Goal: Task Accomplishment & Management: Use online tool/utility

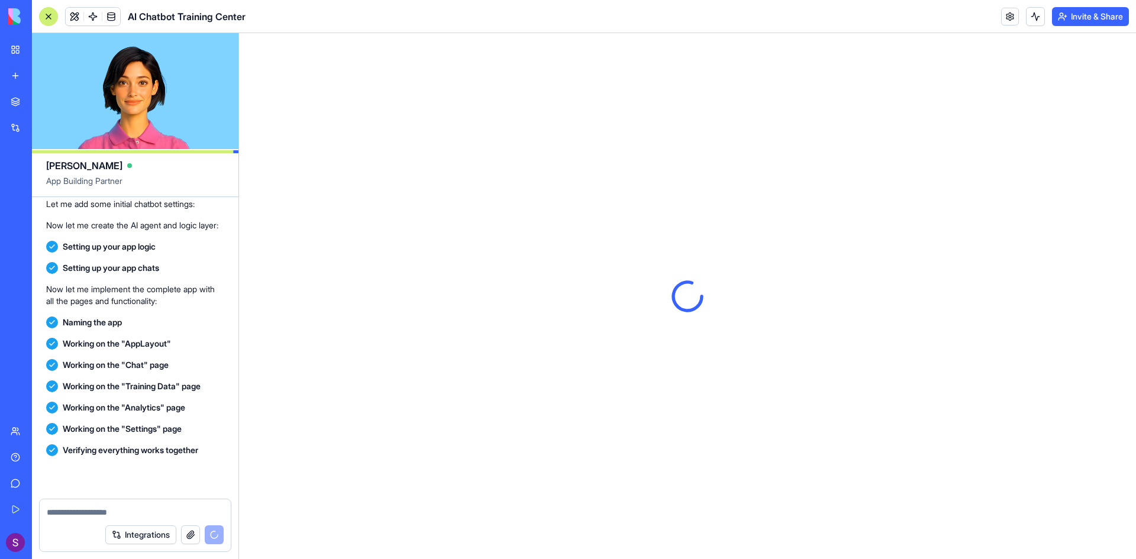
scroll to position [448, 0]
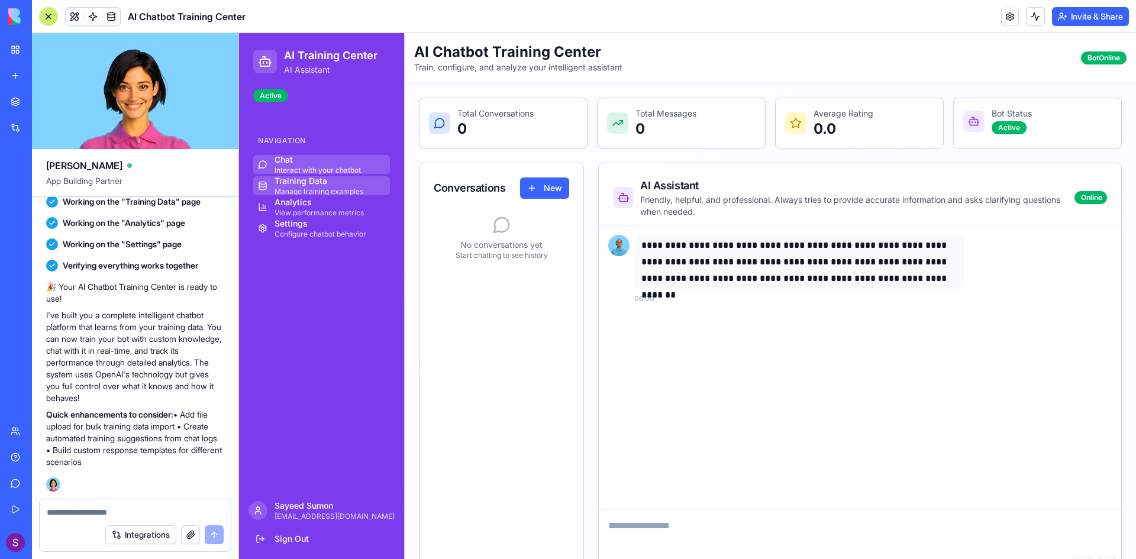
click at [294, 187] on div "Manage training examples" at bounding box center [318, 191] width 89 height 9
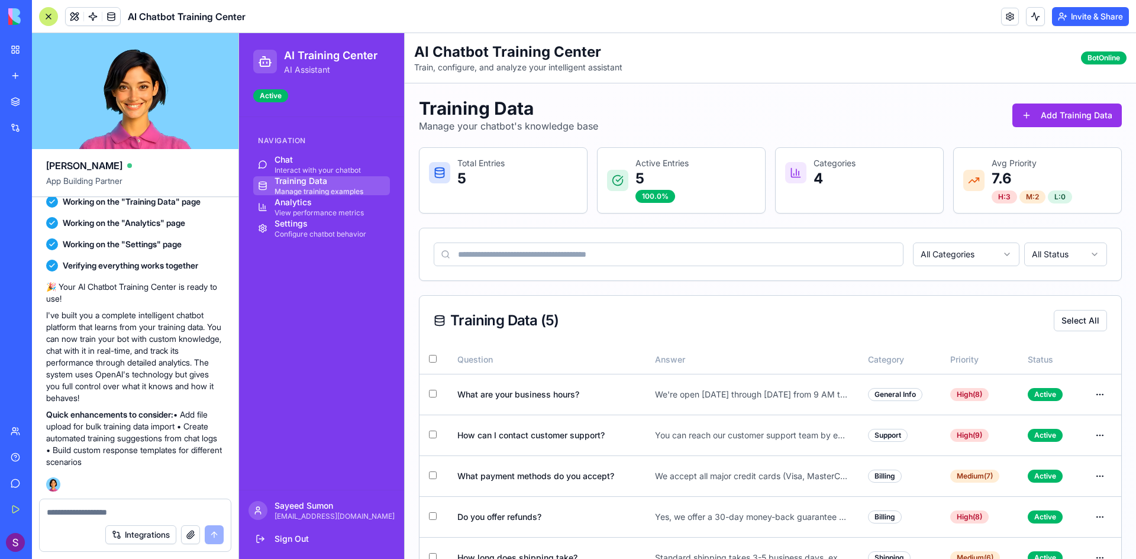
drag, startPoint x: 1074, startPoint y: 101, endPoint x: 1069, endPoint y: 115, distance: 14.8
click at [1074, 102] on div "Training Data Manage your chatbot's knowledge base Add Training Data" at bounding box center [770, 115] width 703 height 35
click at [1069, 115] on button "Add Training Data" at bounding box center [1066, 116] width 109 height 24
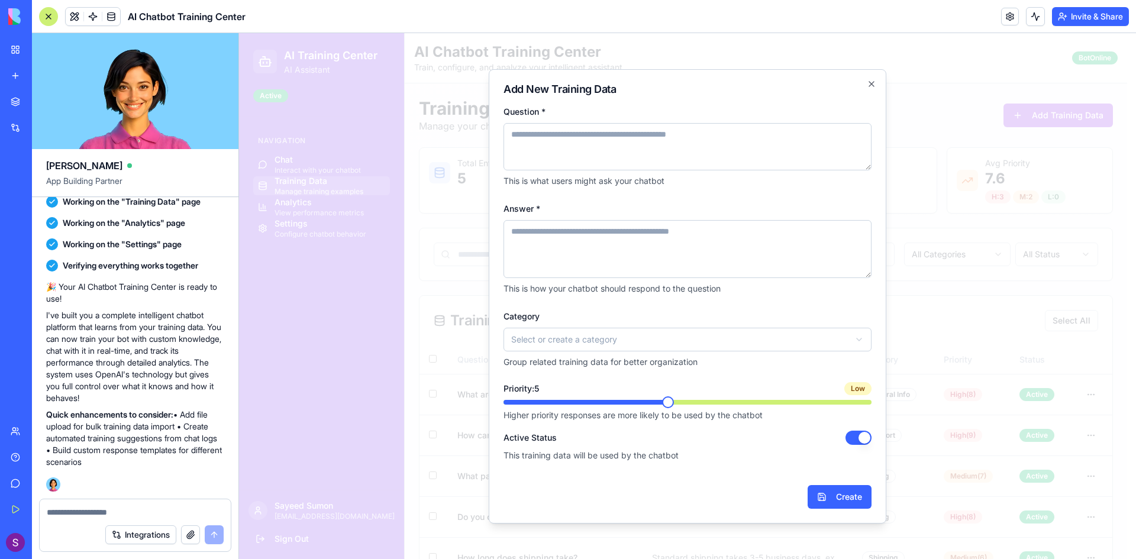
click at [567, 258] on textarea "Answer *" at bounding box center [687, 249] width 368 height 58
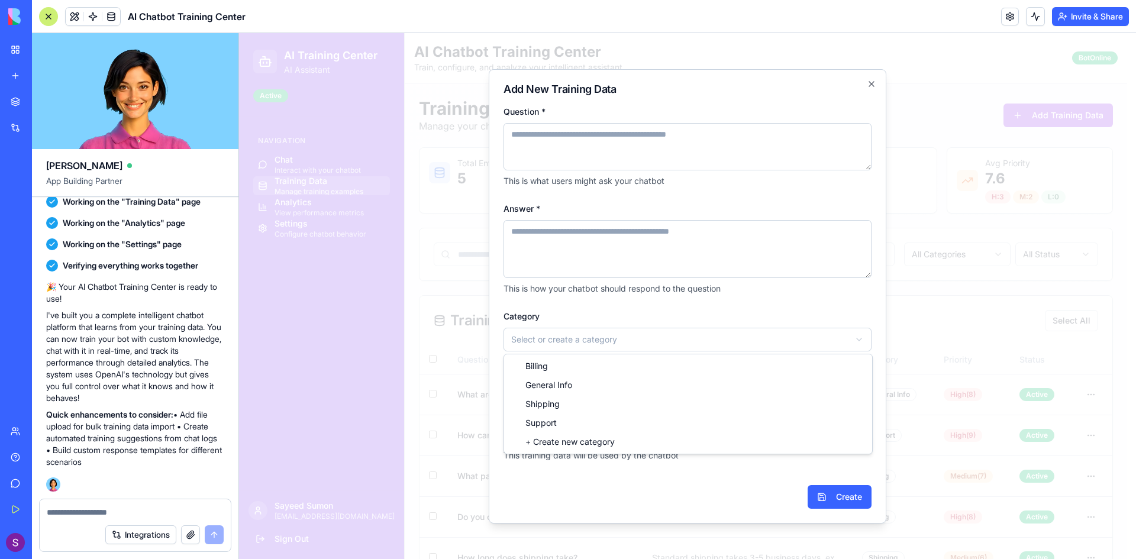
click at [566, 350] on body "AI Training Center AI Assistant Active Navigation Chat Interact with your chatb…" at bounding box center [683, 313] width 888 height 560
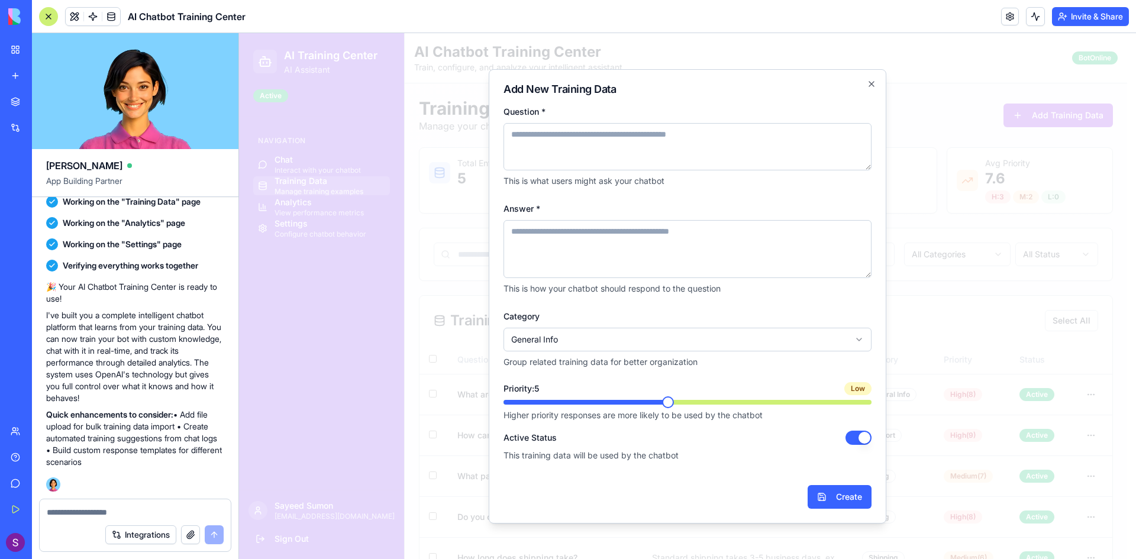
click at [581, 130] on textarea "Question *" at bounding box center [687, 146] width 368 height 47
click at [605, 322] on div "**********" at bounding box center [687, 338] width 368 height 59
click at [570, 255] on textarea "Answer *" at bounding box center [687, 249] width 368 height 58
click at [600, 170] on textarea "Question *" at bounding box center [687, 146] width 368 height 47
click at [868, 88] on icon "button" at bounding box center [871, 83] width 9 height 9
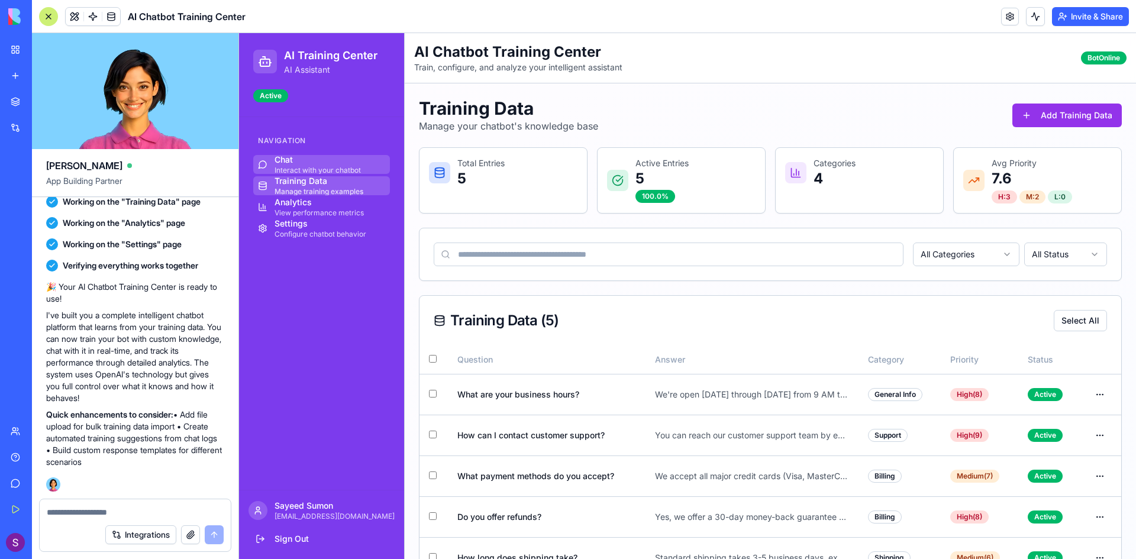
click at [282, 166] on div "Interact with your chatbot" at bounding box center [317, 170] width 86 height 9
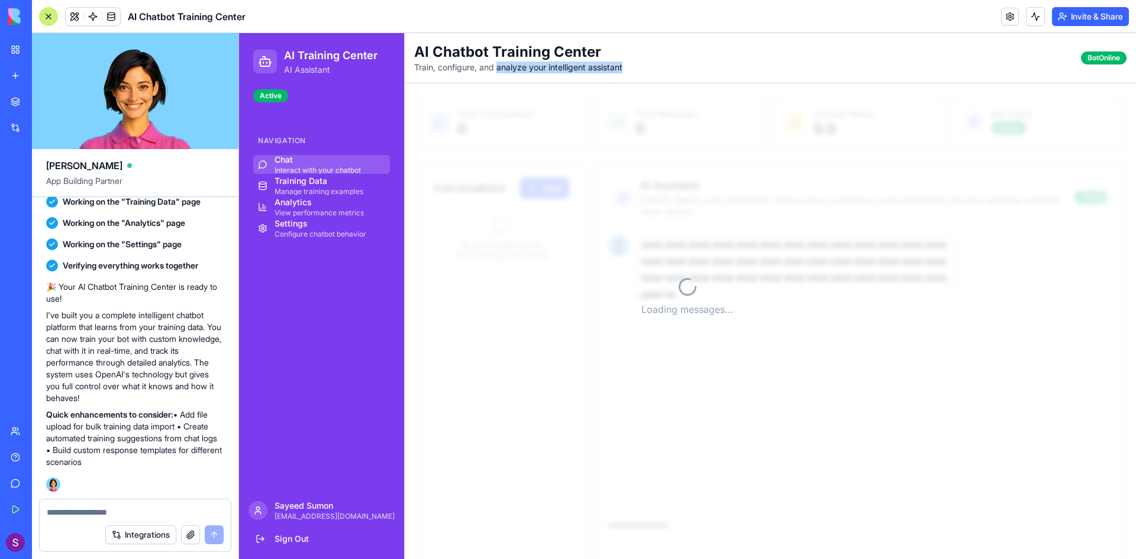
drag, startPoint x: 499, startPoint y: 67, endPoint x: 742, endPoint y: 66, distance: 243.1
click at [742, 66] on div "Toggle sidebar AI Chatbot Training Center Train, configure, and analyze your in…" at bounding box center [770, 58] width 731 height 50
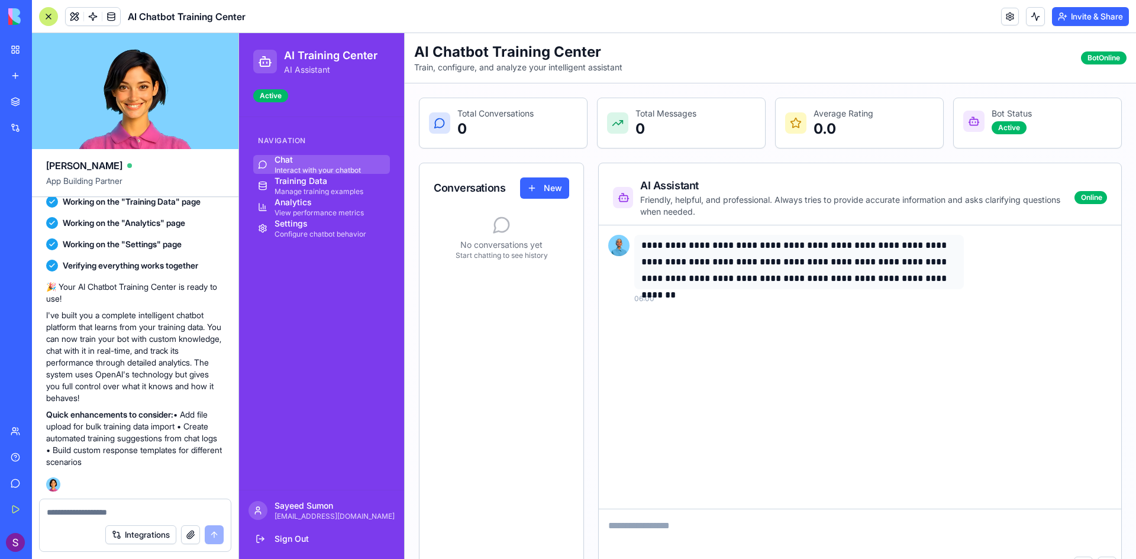
click at [733, 535] on textarea at bounding box center [860, 532] width 522 height 47
type textarea "**"
click at [344, 406] on div "Navigation Chat Interact with your chatbot Training Data Manage training exampl…" at bounding box center [321, 303] width 165 height 373
click at [190, 409] on p "Quick enhancements to consider: • Add file upload for bulk training data import…" at bounding box center [135, 438] width 178 height 59
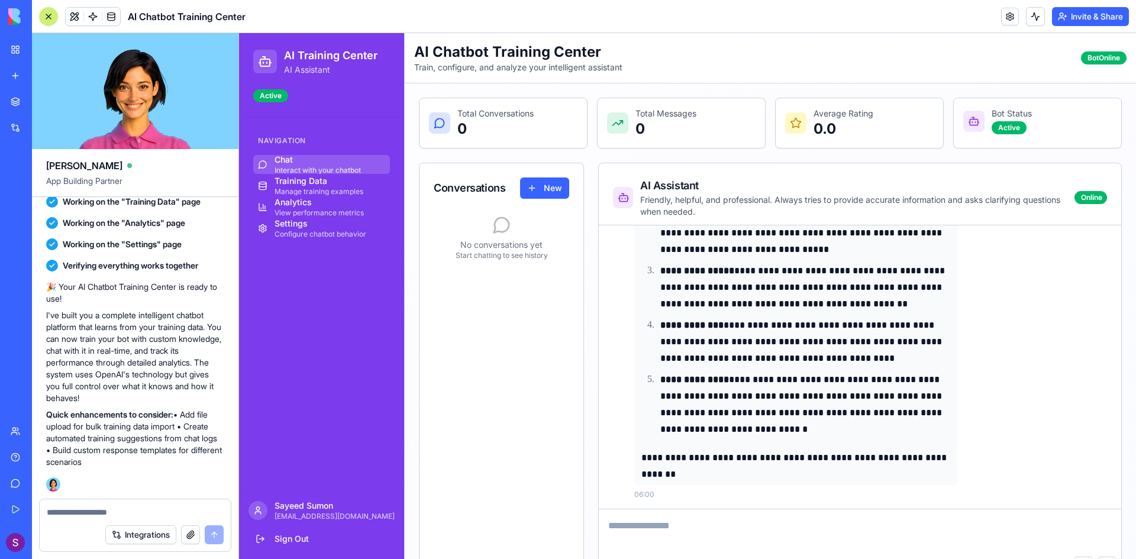
scroll to position [285, 0]
click at [1095, 56] on div "Bot Online" at bounding box center [1104, 57] width 46 height 13
click at [292, 508] on p "[PERSON_NAME]" at bounding box center [334, 506] width 120 height 12
click at [261, 516] on div at bounding box center [257, 510] width 19 height 19
click at [661, 539] on textarea at bounding box center [857, 532] width 516 height 47
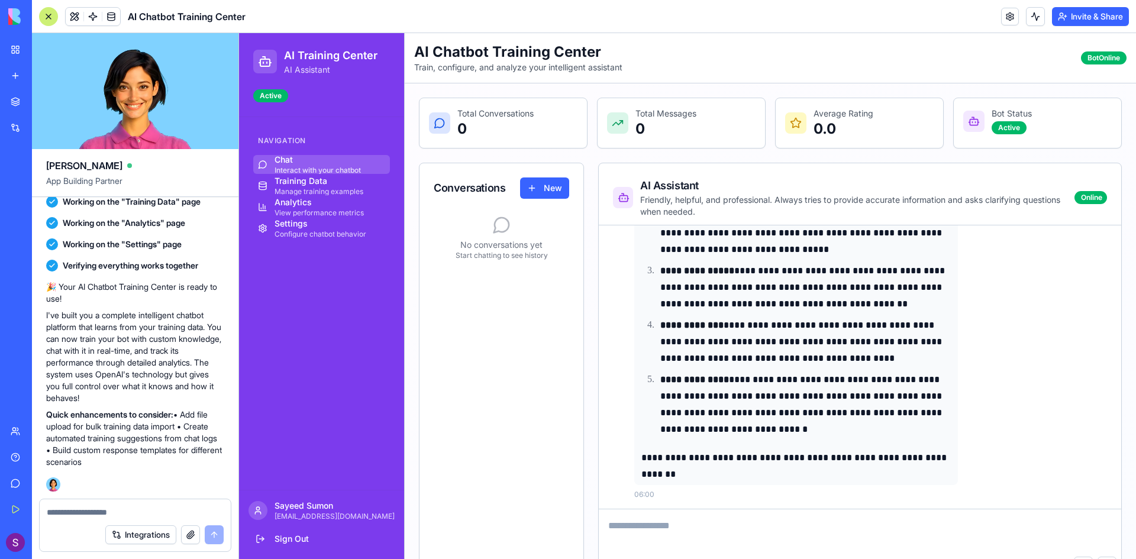
click at [650, 536] on textarea at bounding box center [857, 532] width 516 height 47
type textarea "**********"
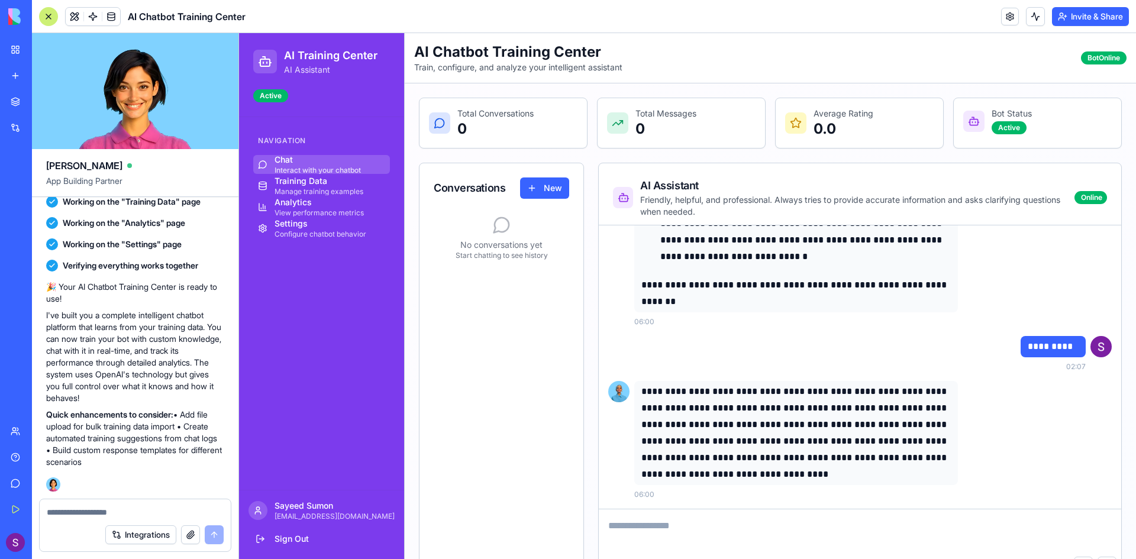
scroll to position [457, 0]
click at [547, 189] on button "New" at bounding box center [544, 187] width 49 height 21
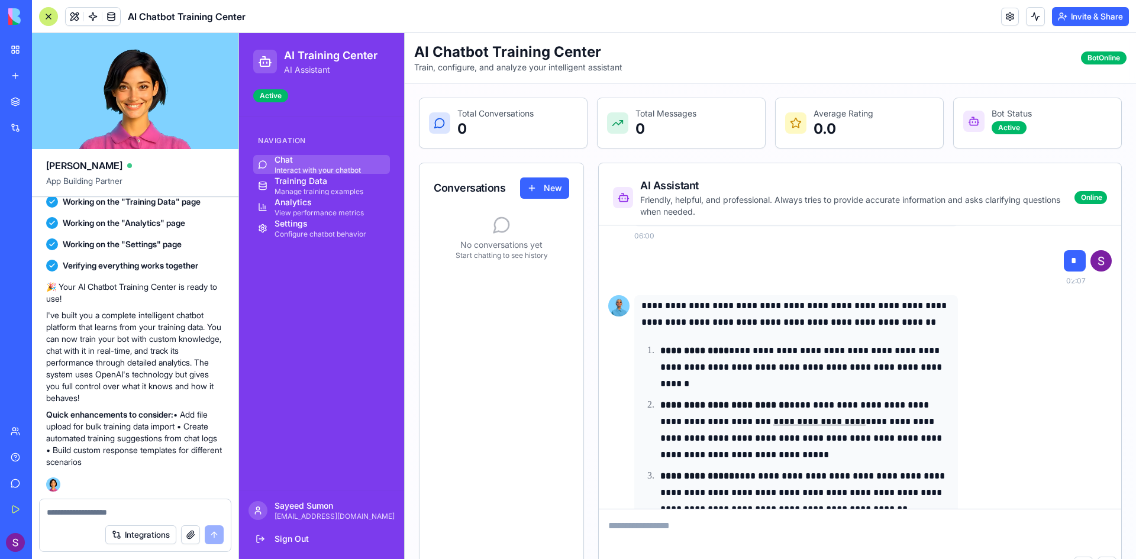
scroll to position [0, 0]
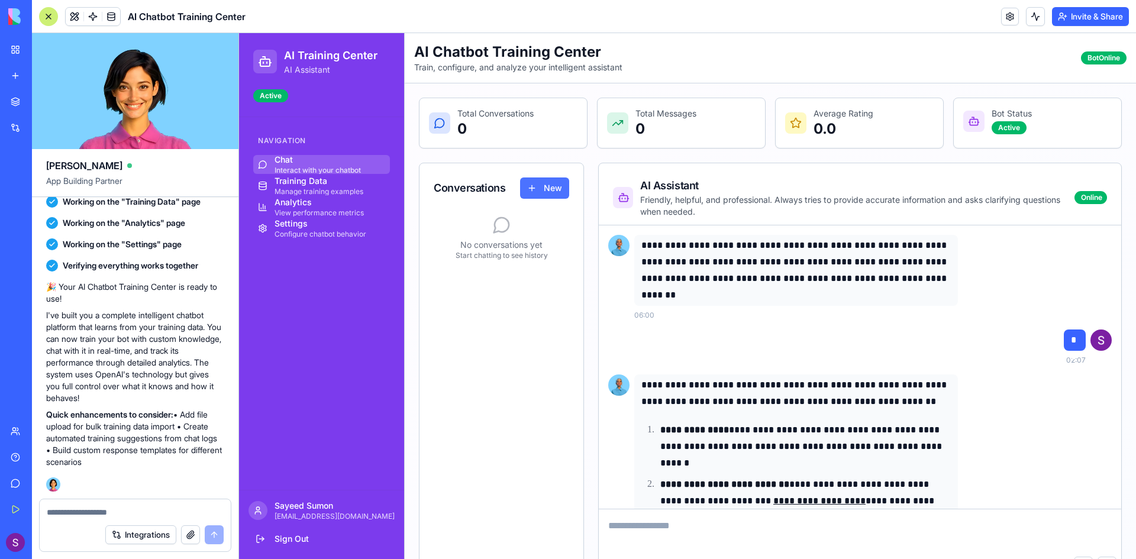
click at [537, 186] on button "New" at bounding box center [544, 187] width 49 height 21
click at [299, 179] on div "Training Data" at bounding box center [318, 181] width 89 height 12
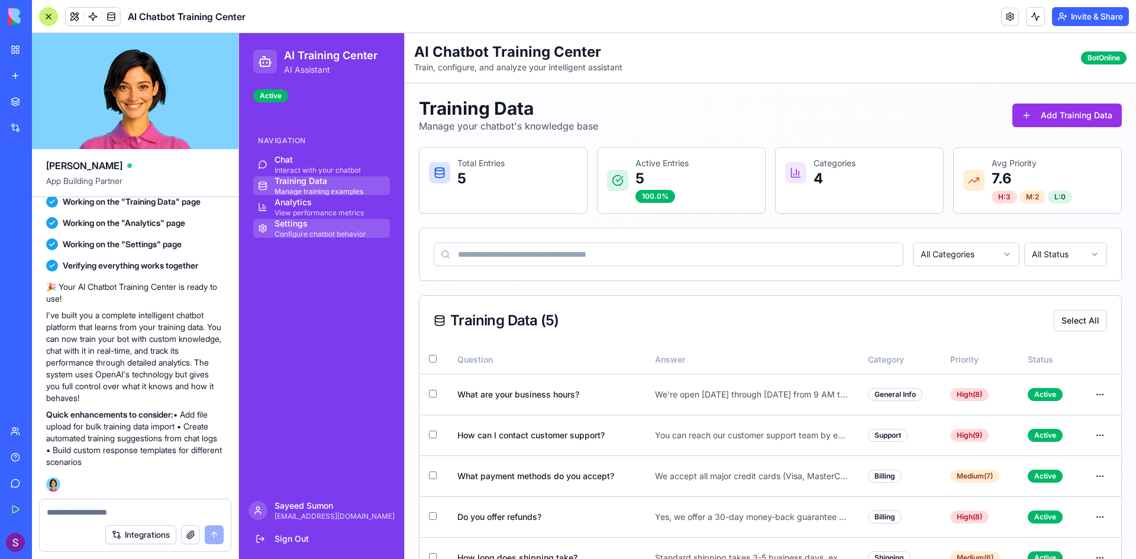
click at [297, 222] on div "Settings" at bounding box center [320, 224] width 92 height 12
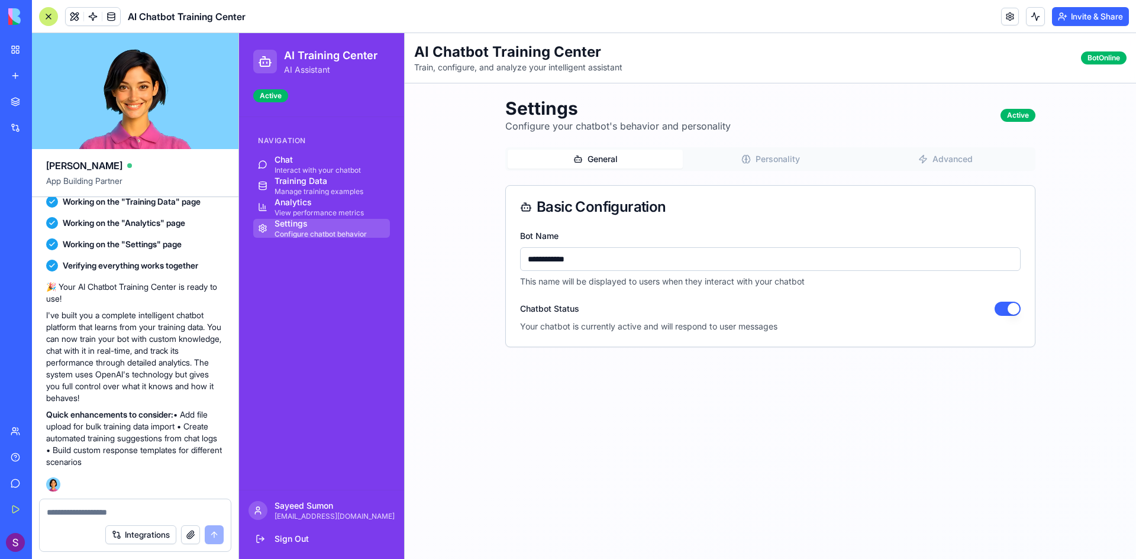
click at [303, 244] on div "Navigation Chat Interact with your chatbot Training Data Manage training exampl…" at bounding box center [321, 303] width 165 height 373
click at [308, 227] on div "Settings" at bounding box center [320, 224] width 92 height 12
drag, startPoint x: 564, startPoint y: 227, endPoint x: 623, endPoint y: 277, distance: 77.6
click at [576, 240] on div "**********" at bounding box center [770, 266] width 530 height 162
drag, startPoint x: 623, startPoint y: 277, endPoint x: 613, endPoint y: 273, distance: 10.6
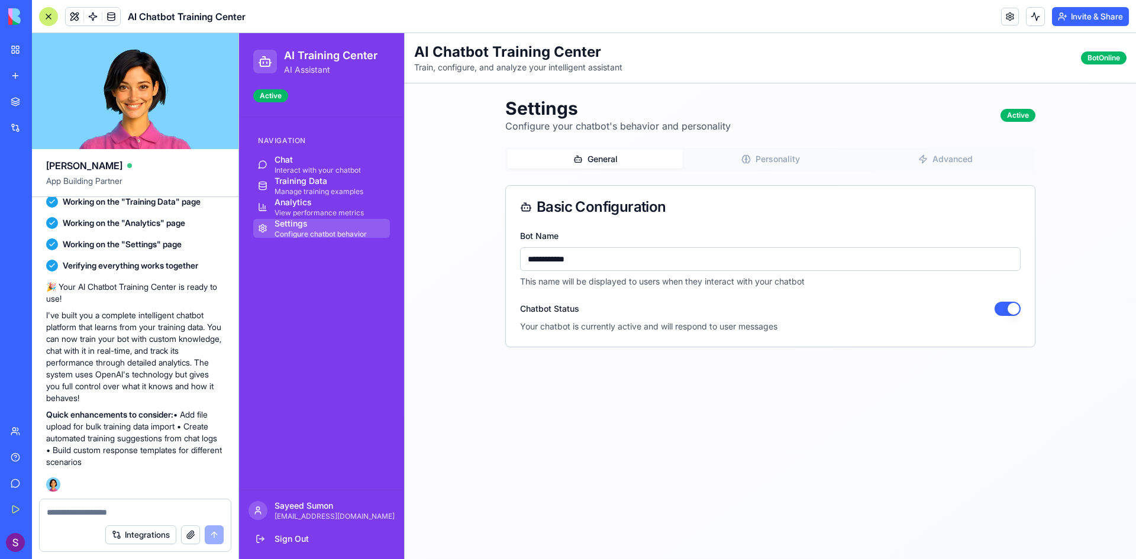
click at [623, 277] on p "This name will be displayed to users when they interact with your chatbot" at bounding box center [770, 282] width 500 height 12
click at [613, 273] on div "**********" at bounding box center [770, 257] width 500 height 59
click at [606, 261] on input "**********" at bounding box center [770, 259] width 500 height 24
click at [592, 312] on div "Chatbot Status" at bounding box center [770, 309] width 500 height 14
click at [956, 163] on button "Advanced" at bounding box center [945, 159] width 175 height 19
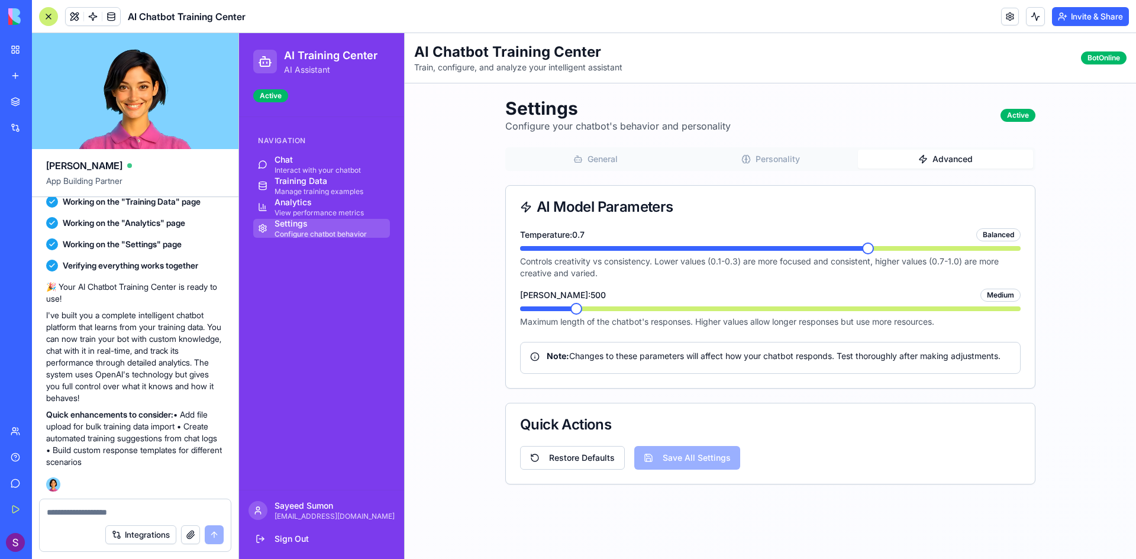
click at [786, 167] on button "Personality" at bounding box center [770, 159] width 175 height 19
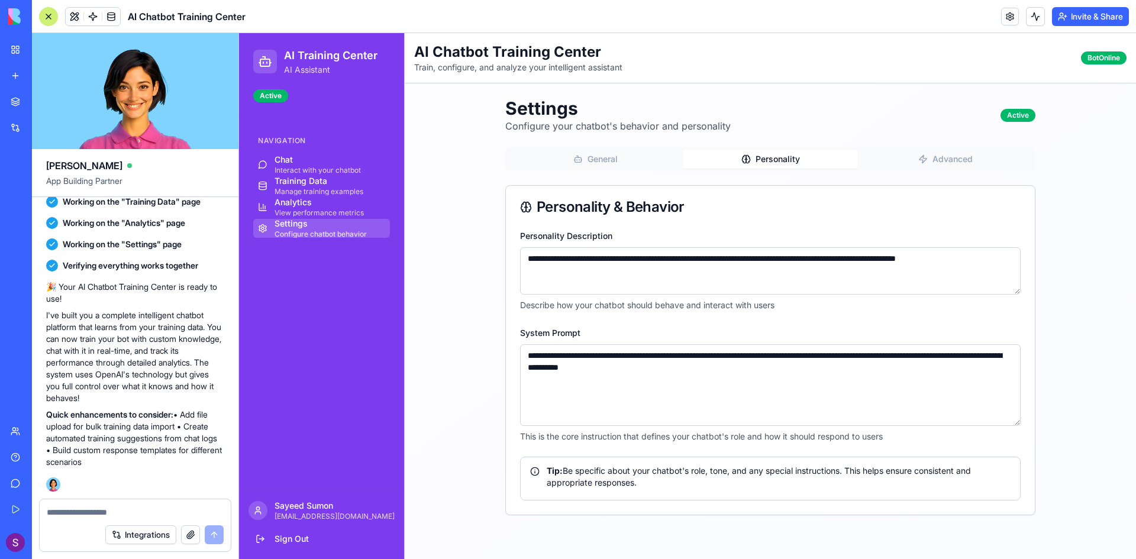
drag, startPoint x: 731, startPoint y: 376, endPoint x: 399, endPoint y: 341, distance: 333.6
click at [402, 342] on div "**********" at bounding box center [687, 296] width 897 height 526
click at [297, 163] on div "Chat" at bounding box center [317, 160] width 86 height 12
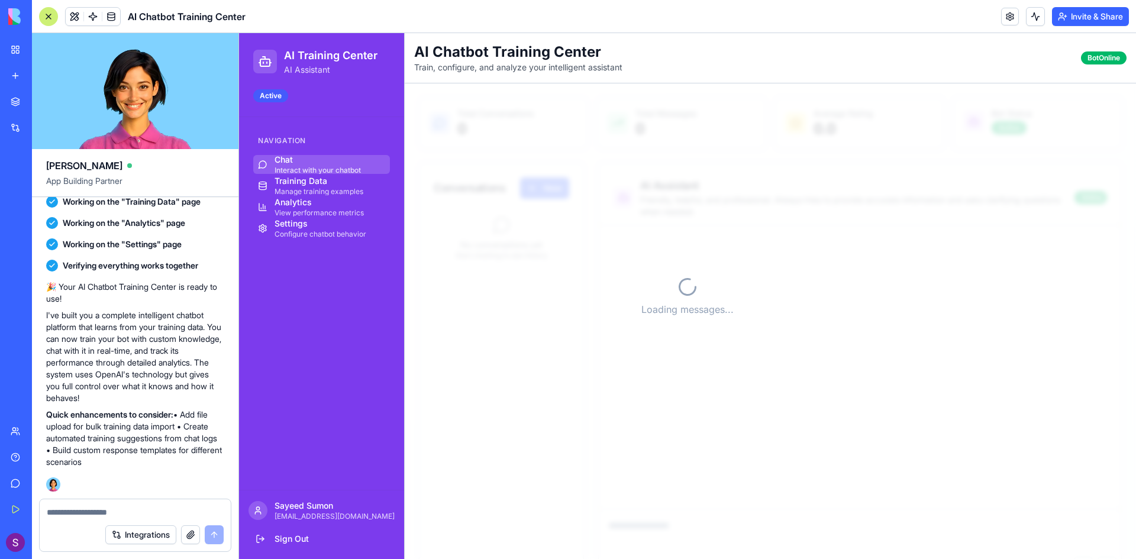
click at [274, 96] on div "Active" at bounding box center [270, 95] width 35 height 13
click at [319, 65] on p "AI Assistant" at bounding box center [330, 70] width 93 height 12
click at [267, 63] on icon at bounding box center [267, 62] width 0 height 1
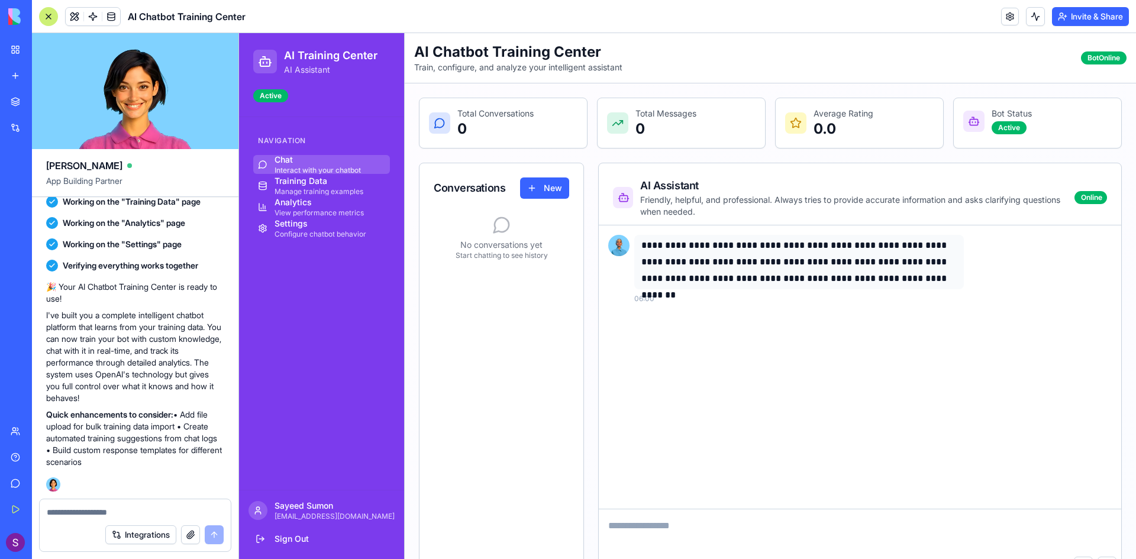
click at [1087, 367] on div "**********" at bounding box center [860, 366] width 522 height 283
